Goal: Information Seeking & Learning: Find specific fact

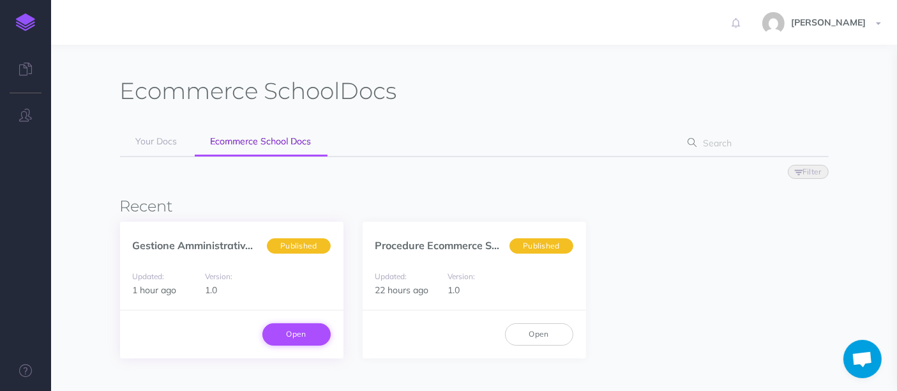
click at [294, 331] on link "Open" at bounding box center [296, 334] width 68 height 22
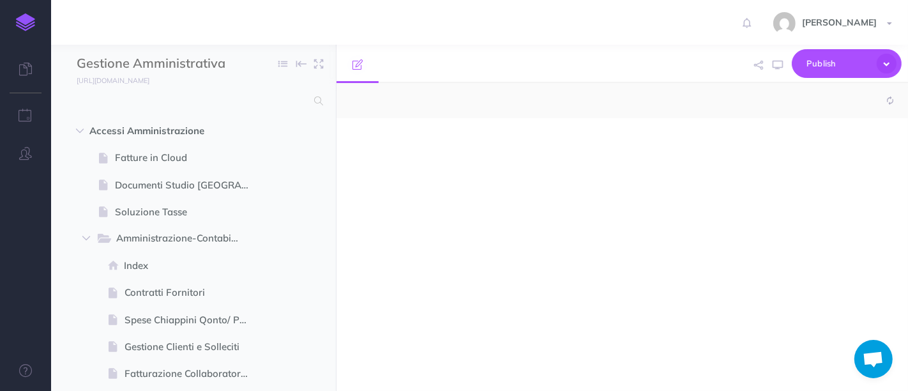
select select "null"
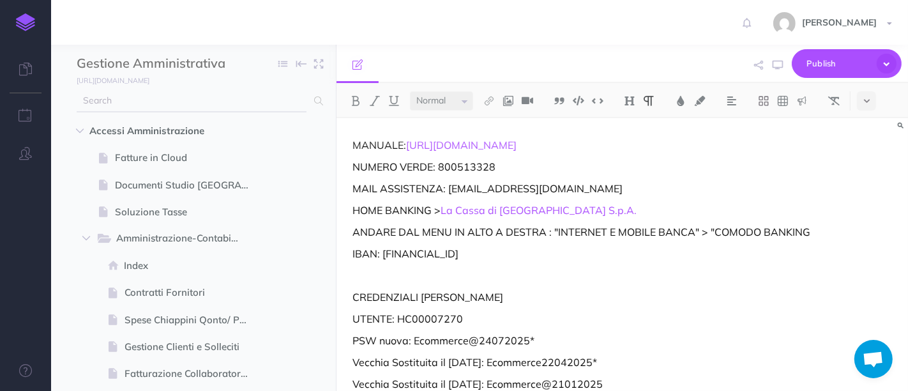
click at [144, 112] on input "text" at bounding box center [192, 100] width 230 height 23
type input "stripe"
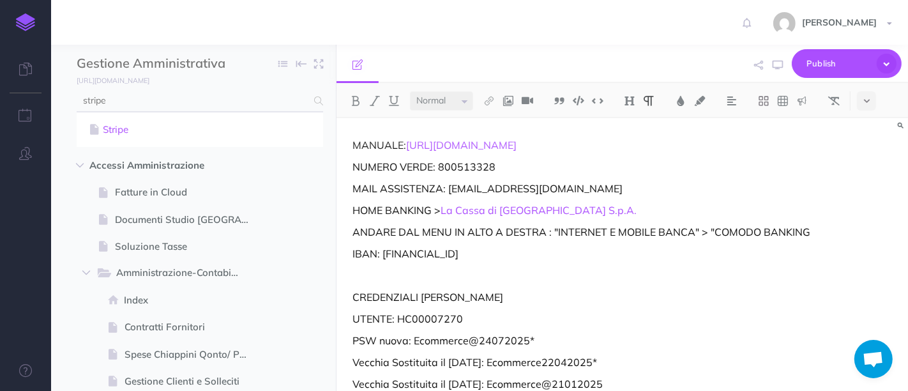
click at [116, 125] on link "Stripe" at bounding box center [199, 129] width 227 height 15
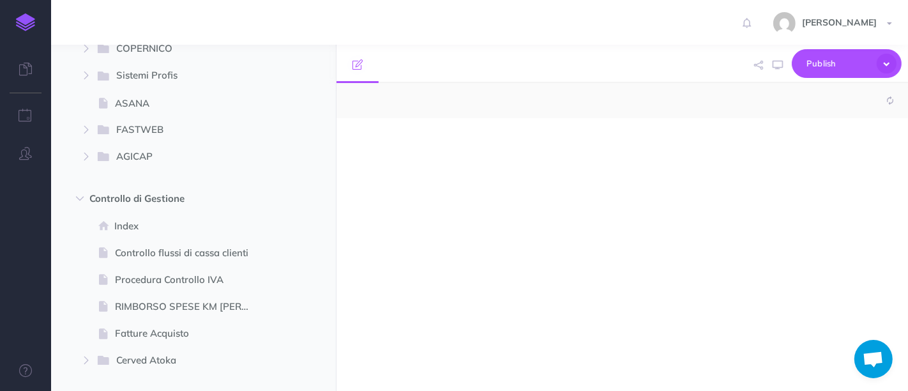
scroll to position [849, 0]
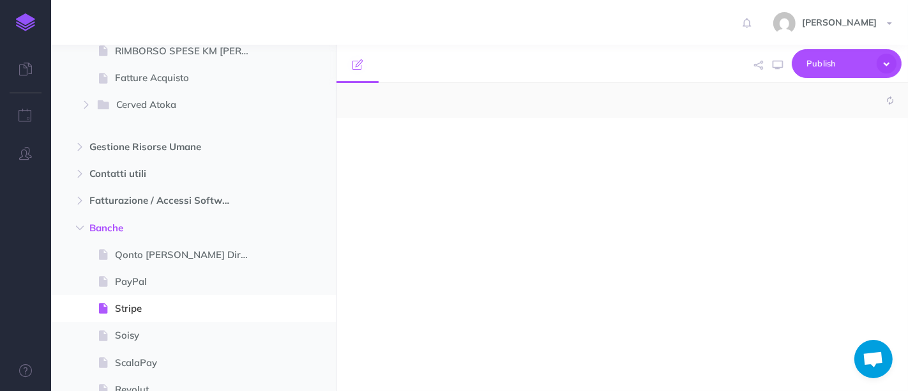
select select "null"
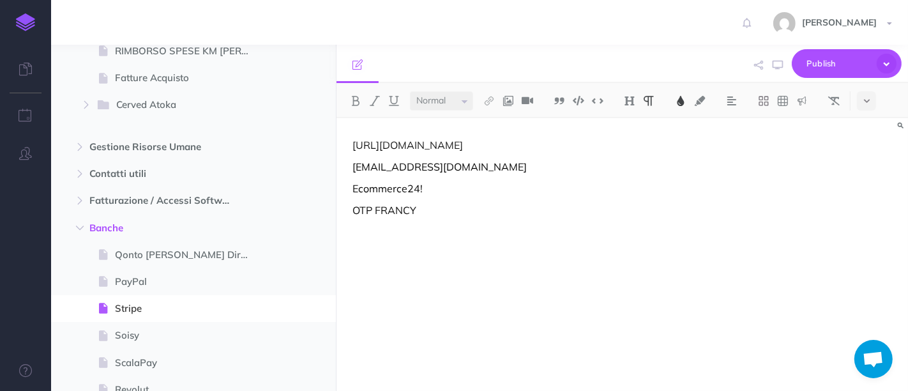
scroll to position [1041, 0]
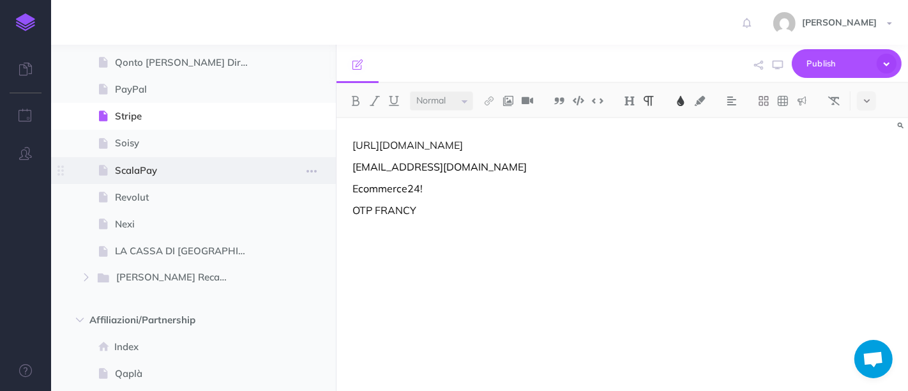
click at [149, 167] on span "ScalaPay" at bounding box center [187, 170] width 144 height 15
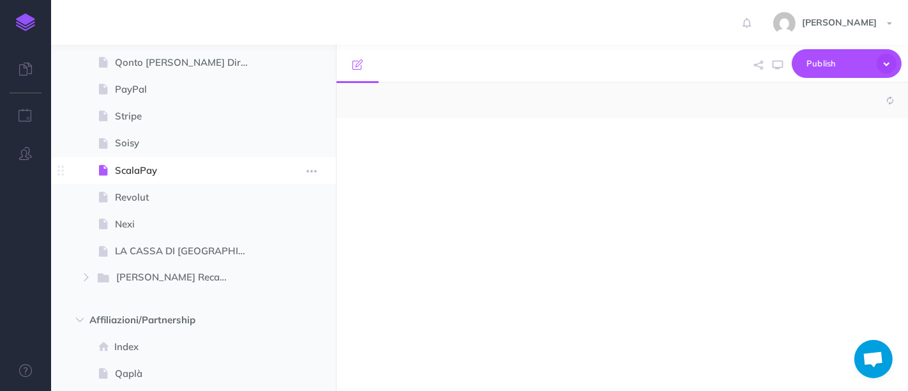
select select "null"
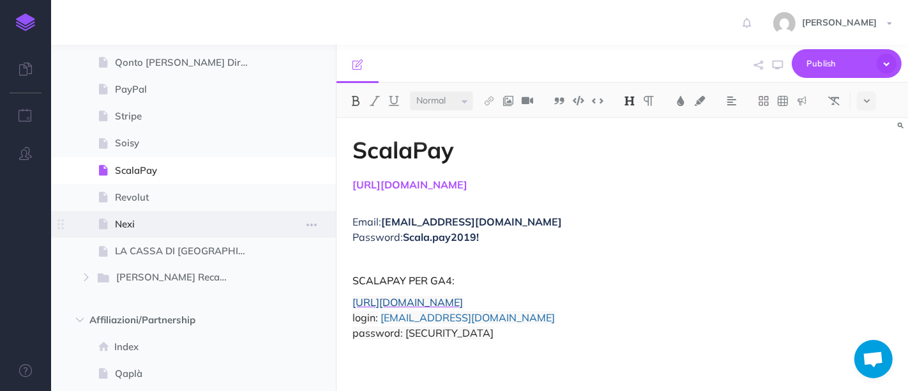
click at [156, 220] on span "Nexi" at bounding box center [187, 223] width 144 height 15
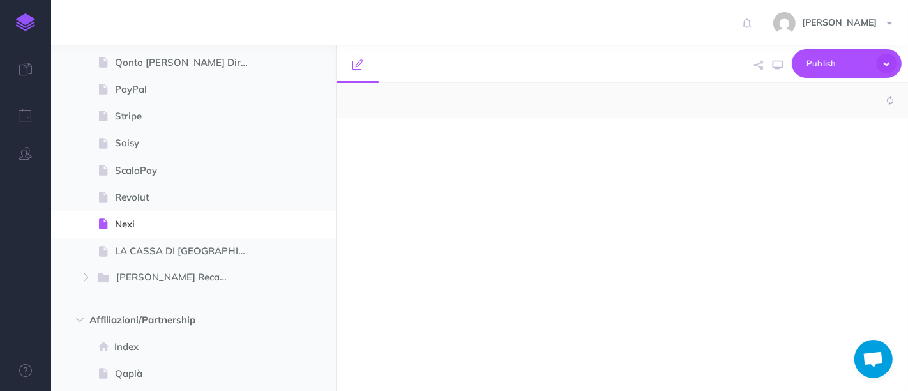
select select "null"
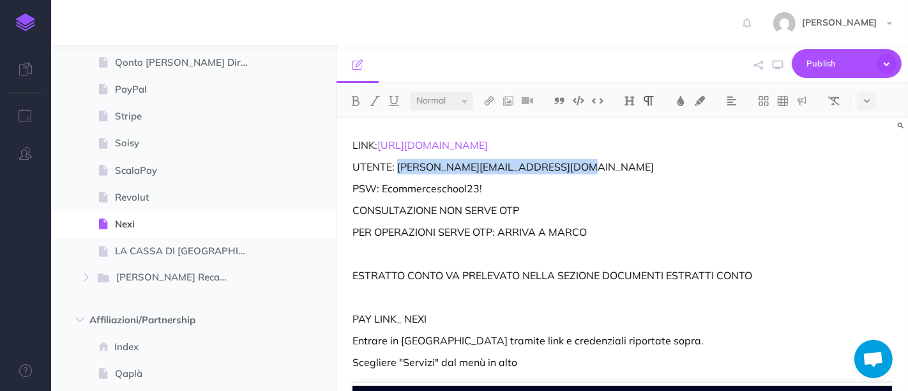
drag, startPoint x: 398, startPoint y: 164, endPoint x: 568, endPoint y: 161, distance: 169.2
click at [568, 161] on p "UTENTE: marco.biasin@ecommerce-school.it" at bounding box center [621, 166] width 539 height 15
copy p "marco.biasin@ecommerce-school.it"
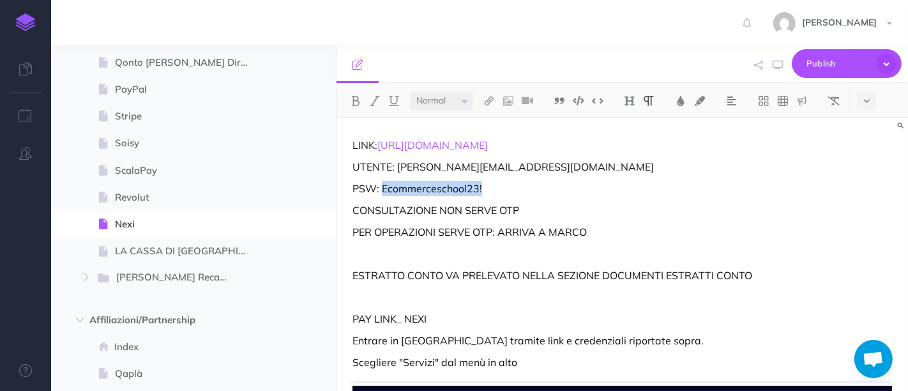
drag, startPoint x: 495, startPoint y: 185, endPoint x: 381, endPoint y: 185, distance: 113.6
click at [381, 185] on p "PSW: Ecommerceschool23!" at bounding box center [621, 188] width 539 height 15
copy p "Ecommerceschool23!"
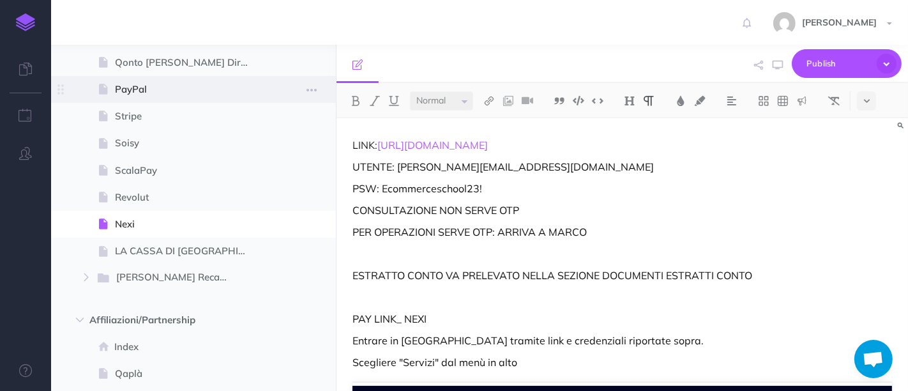
click at [148, 85] on span "PayPal" at bounding box center [187, 89] width 144 height 15
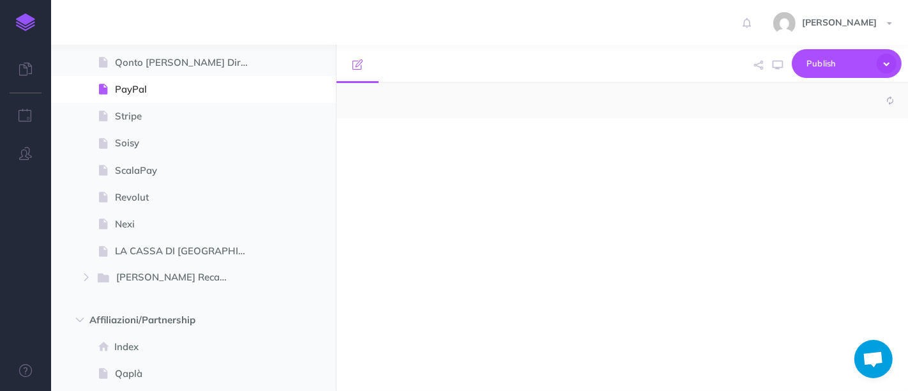
select select "null"
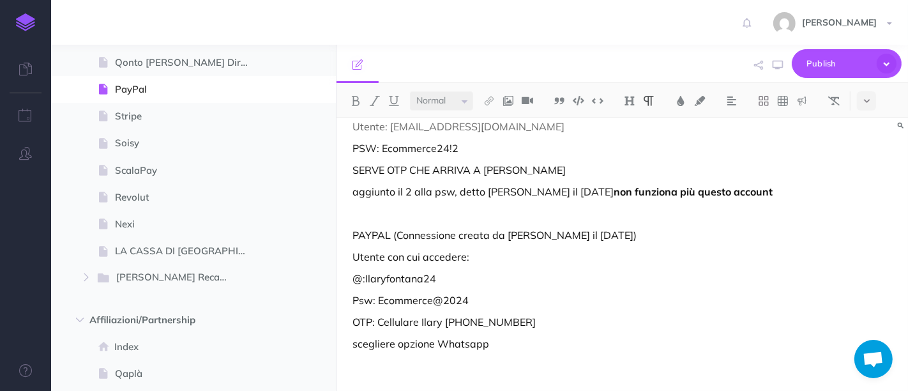
scroll to position [41, 0]
drag, startPoint x: 366, startPoint y: 280, endPoint x: 428, endPoint y: 275, distance: 62.8
click at [428, 275] on p "@:Ilaryfontana24" at bounding box center [621, 277] width 539 height 15
drag, startPoint x: 486, startPoint y: 301, endPoint x: 377, endPoint y: 305, distance: 109.2
click at [377, 305] on p "Psw: Ecommerce@2024" at bounding box center [621, 299] width 539 height 15
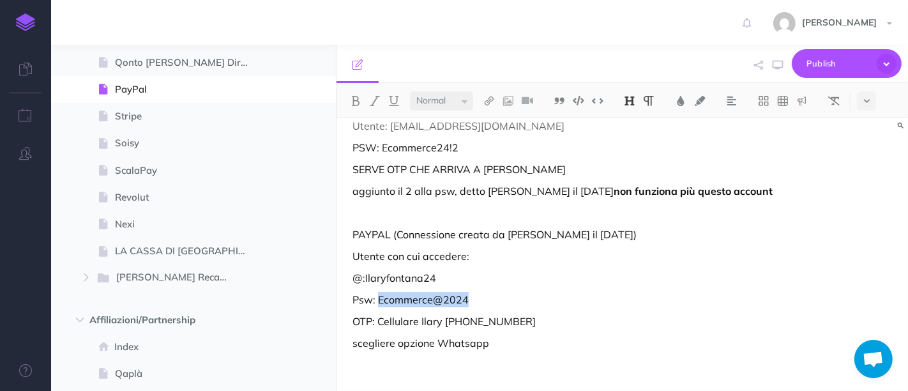
copy p "Ecommerce@2024"
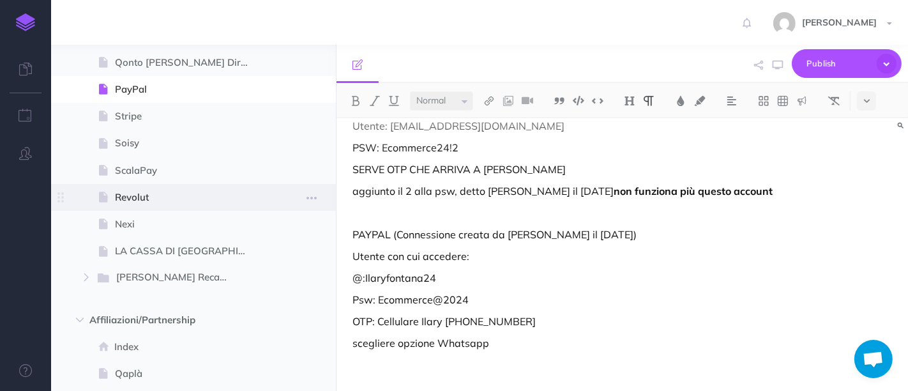
click at [158, 194] on span "Revolut" at bounding box center [187, 197] width 144 height 15
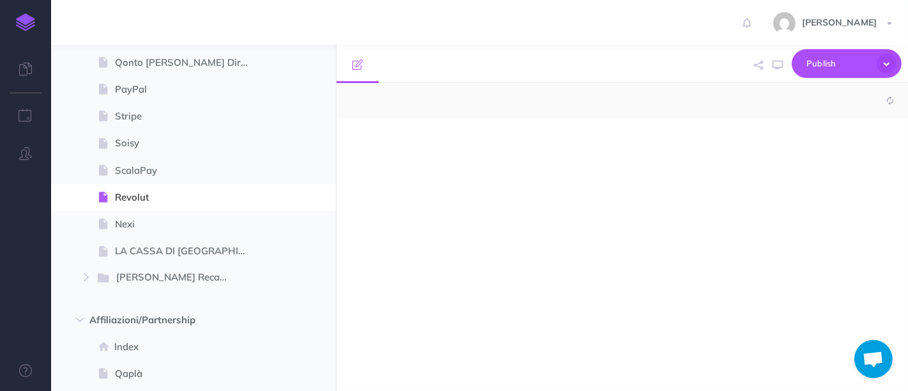
select select "null"
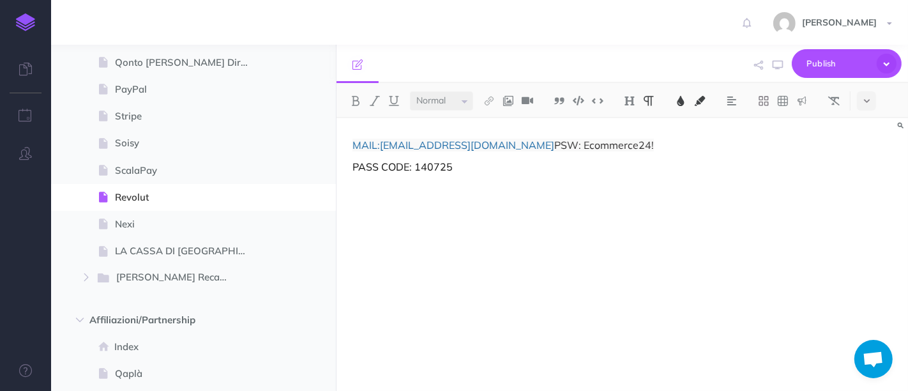
click at [554, 145] on span "PSW: Ecommerce24!" at bounding box center [604, 145] width 100 height 13
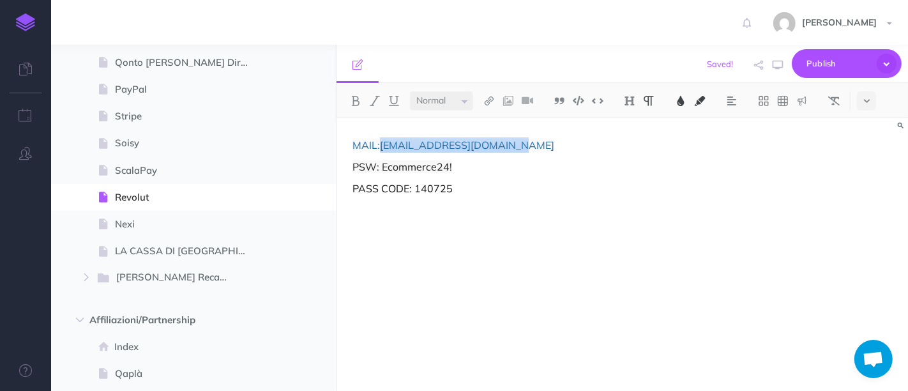
drag, startPoint x: 380, startPoint y: 147, endPoint x: 531, endPoint y: 139, distance: 150.9
click at [531, 139] on p "MAIL: info@ecommerce-school.it" at bounding box center [621, 144] width 539 height 15
copy p "info@ecommerce-school.it"
